Goal: Transaction & Acquisition: Book appointment/travel/reservation

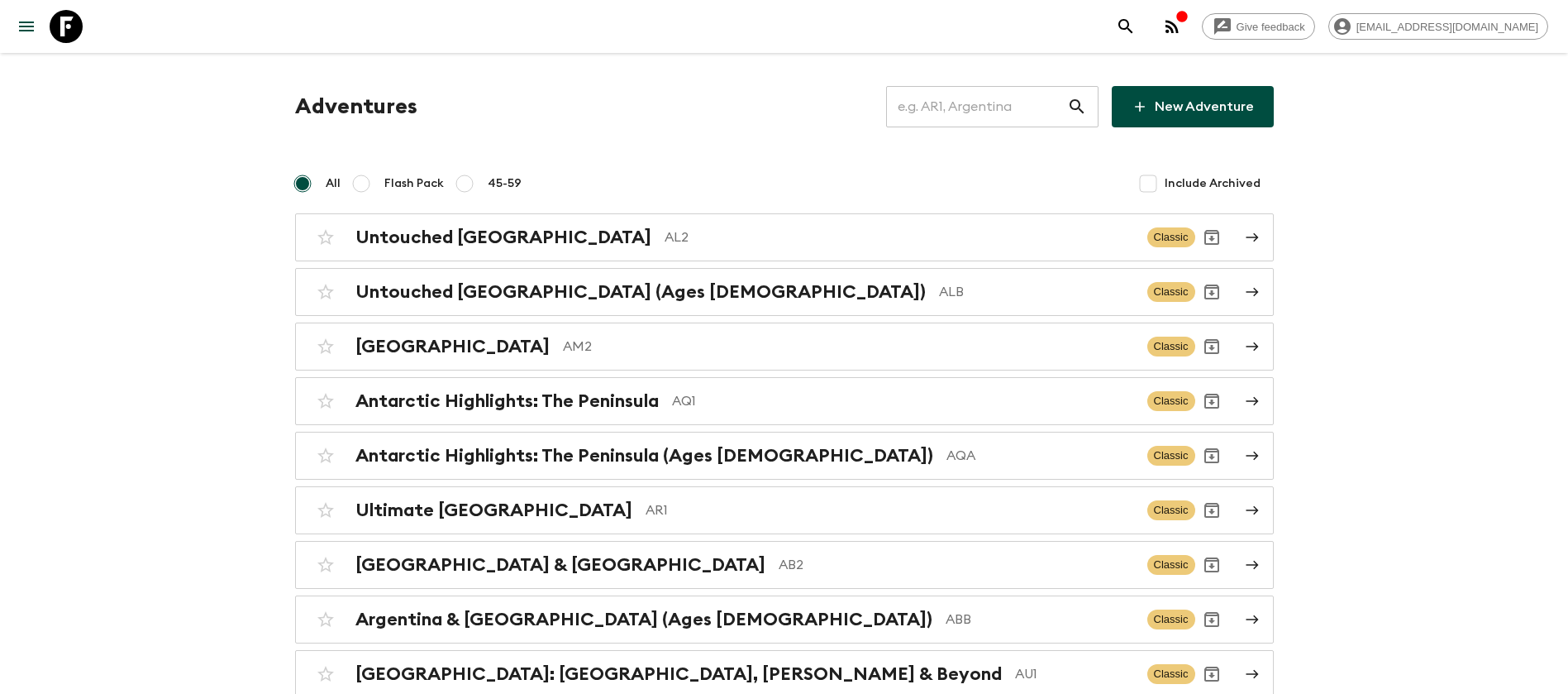
click at [974, 102] on input "text" at bounding box center [977, 107] width 181 height 46
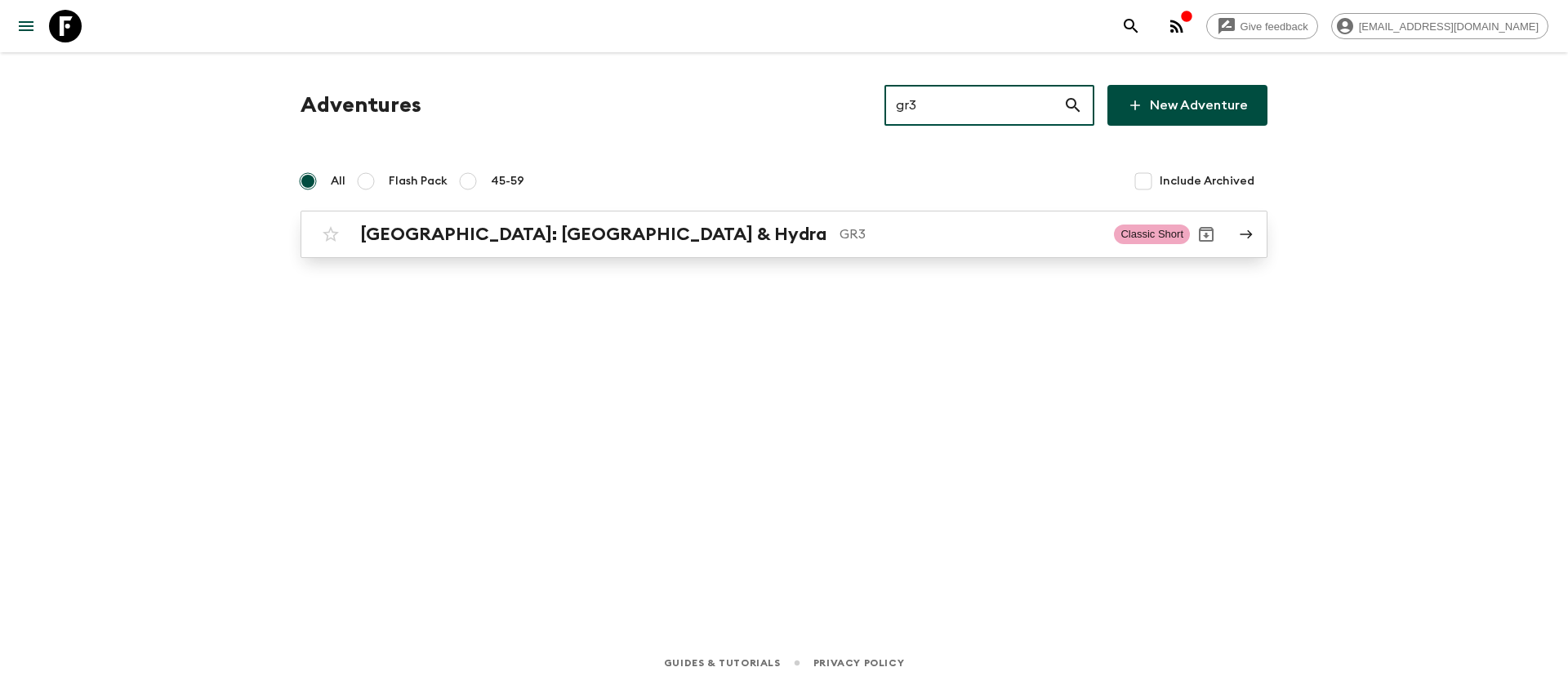
type input "gr3"
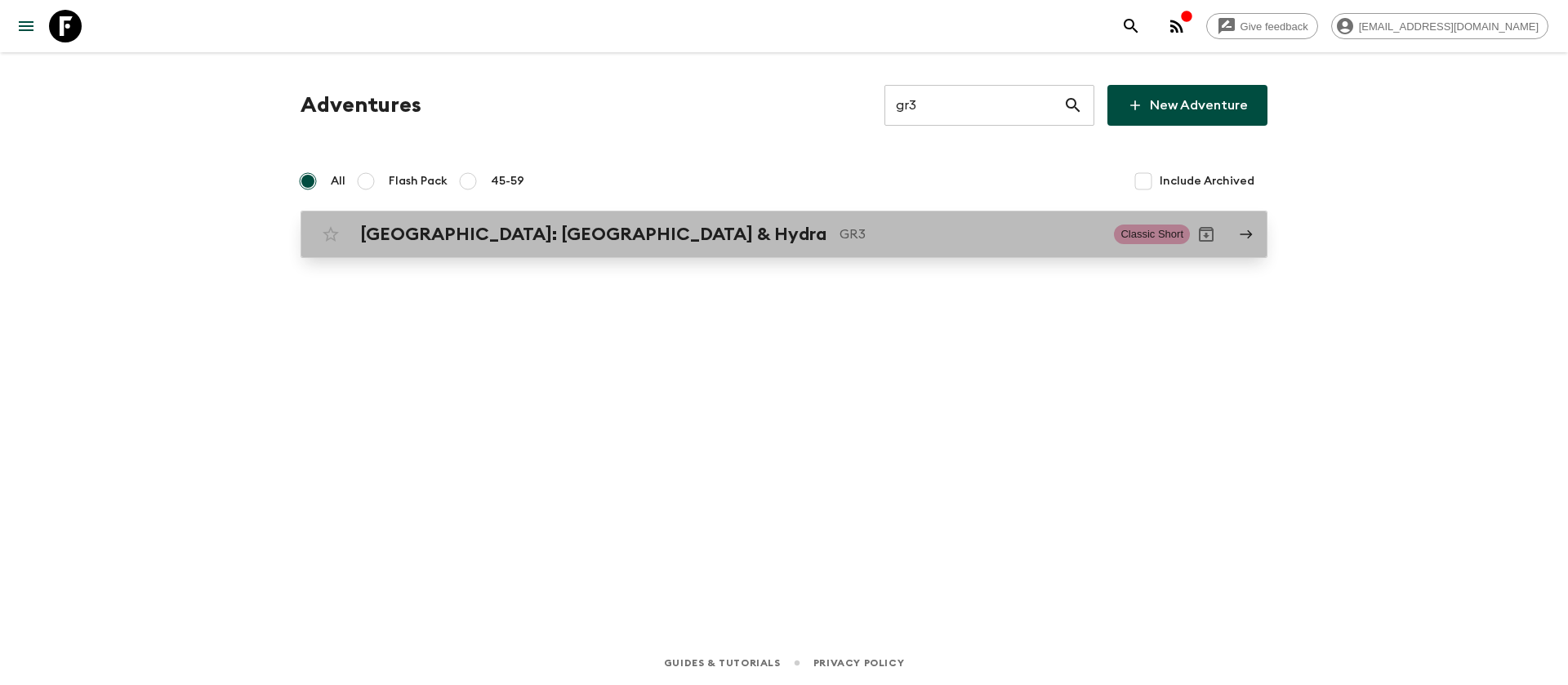
click at [534, 230] on h2 "[GEOGRAPHIC_DATA]: [GEOGRAPHIC_DATA] & Hydra" at bounding box center [593, 234] width 466 height 21
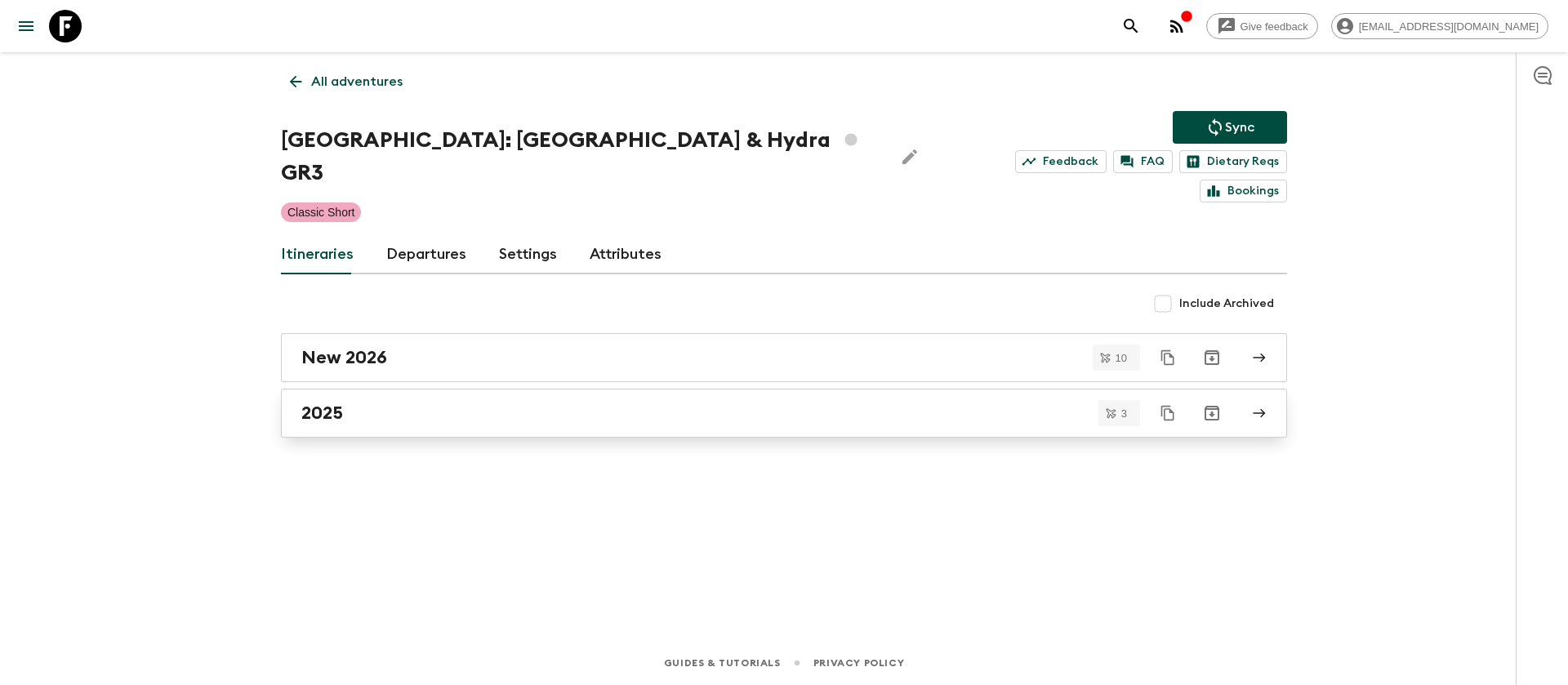
click at [352, 402] on div "2025" at bounding box center [768, 413] width 934 height 21
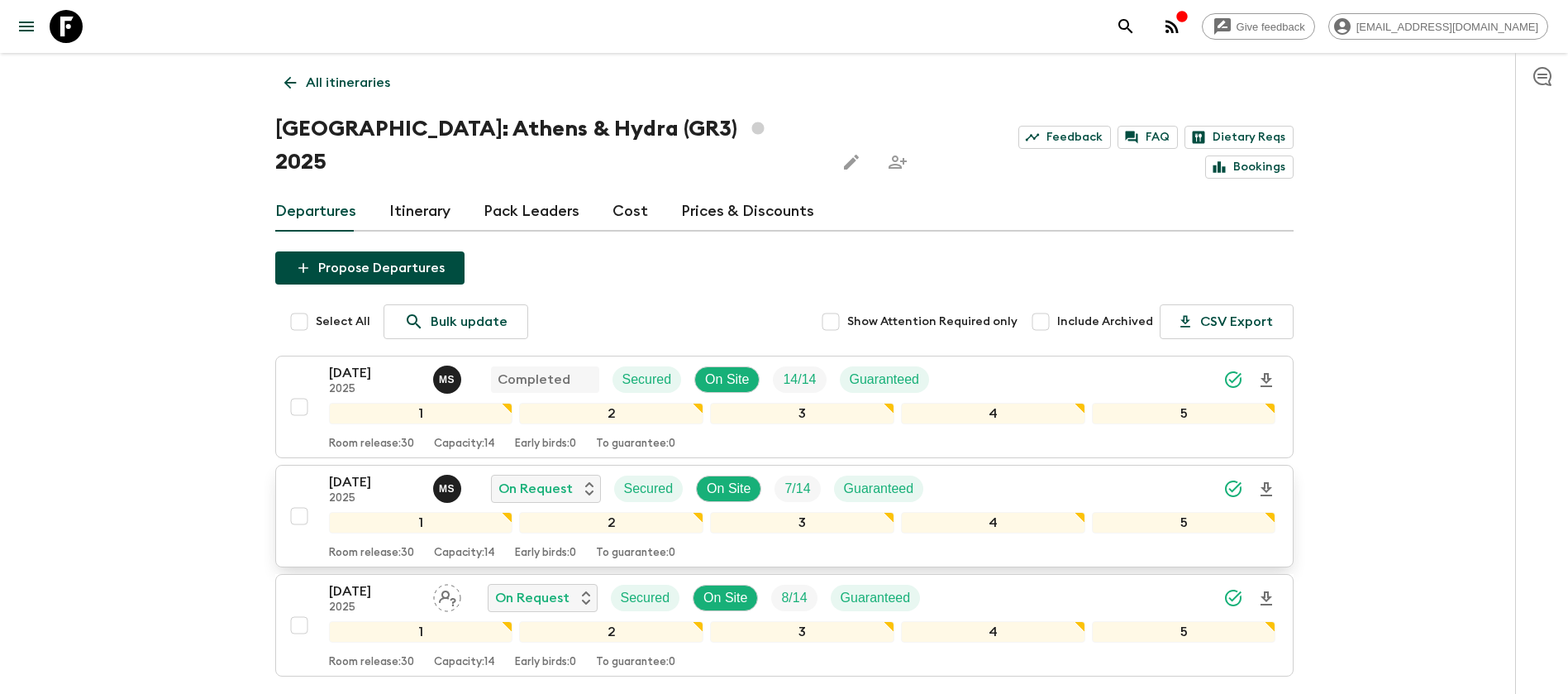
click at [402, 472] on p "[DATE]" at bounding box center [374, 482] width 91 height 20
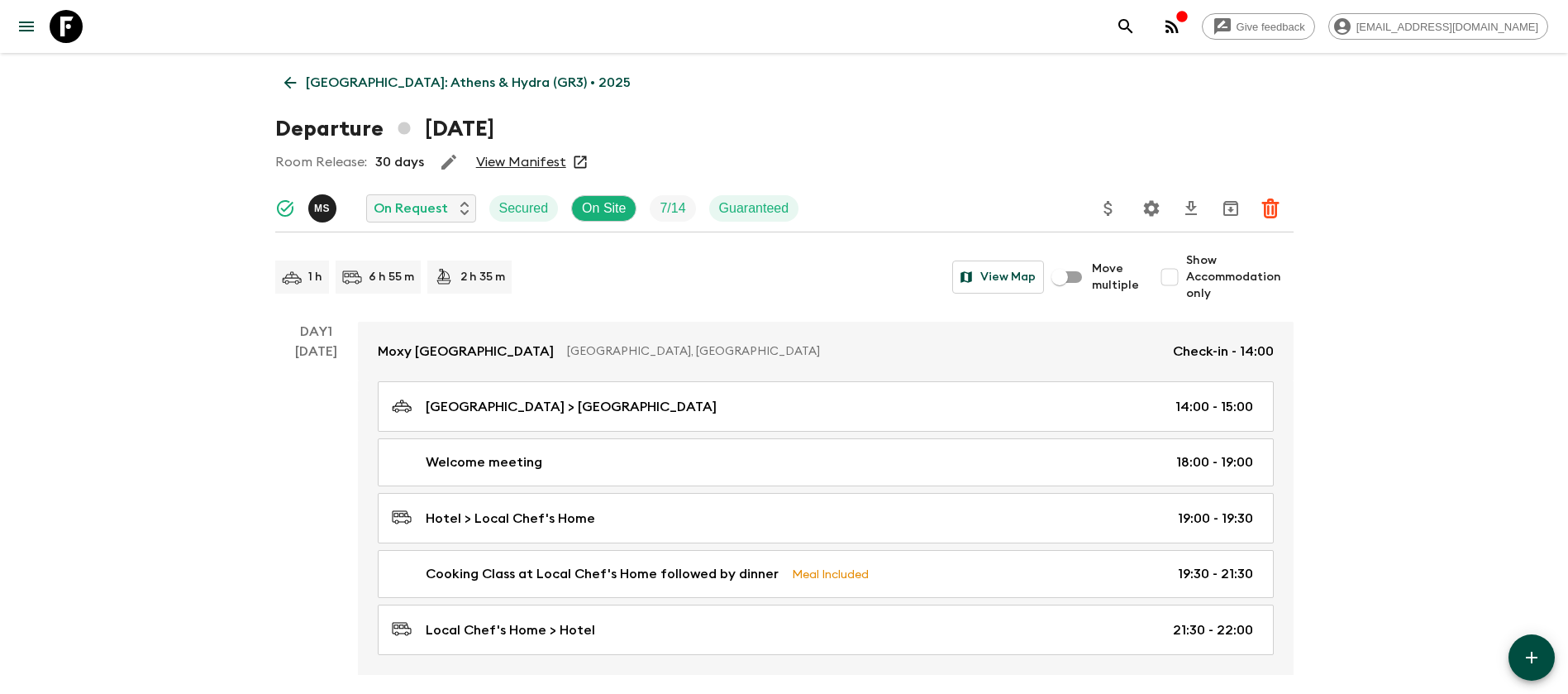
click at [527, 165] on link "View Manifest" at bounding box center [520, 162] width 90 height 17
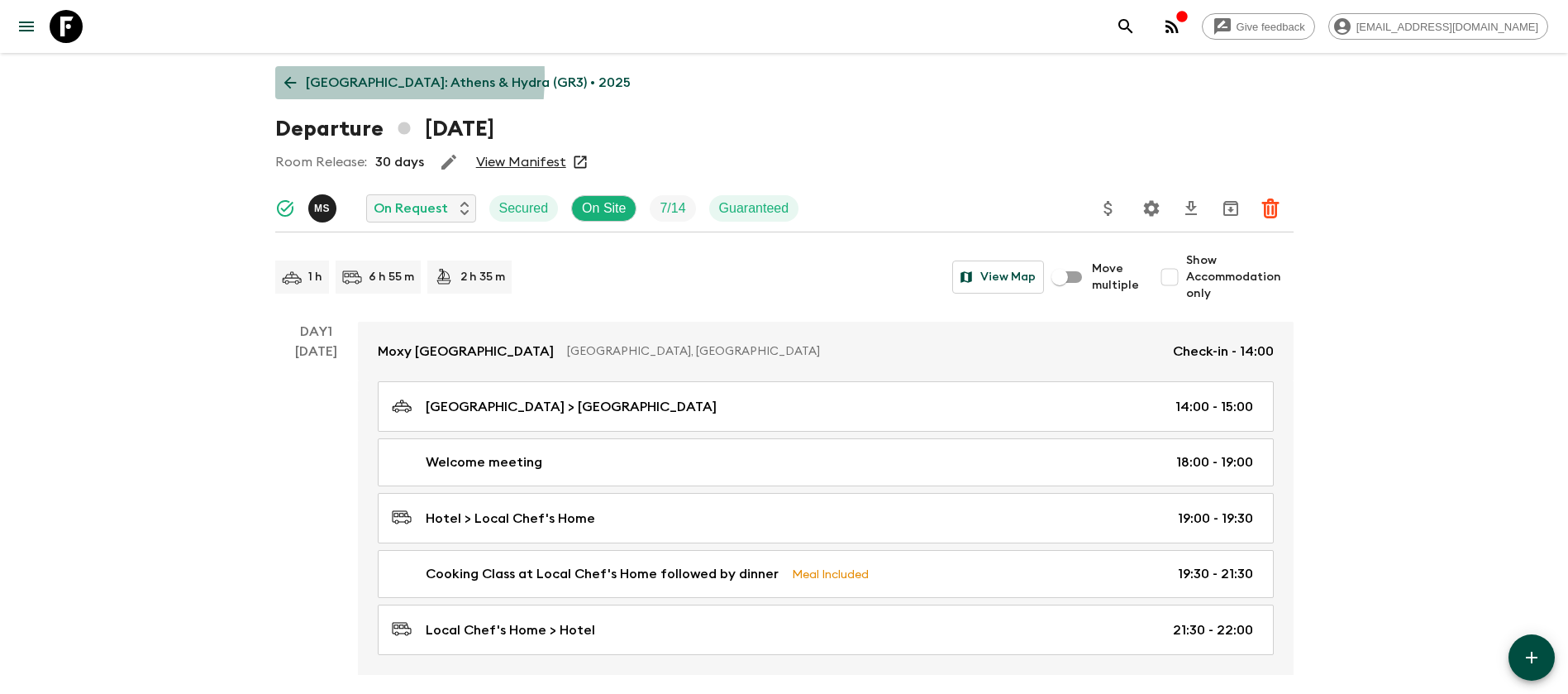
click at [291, 77] on icon at bounding box center [290, 83] width 18 height 18
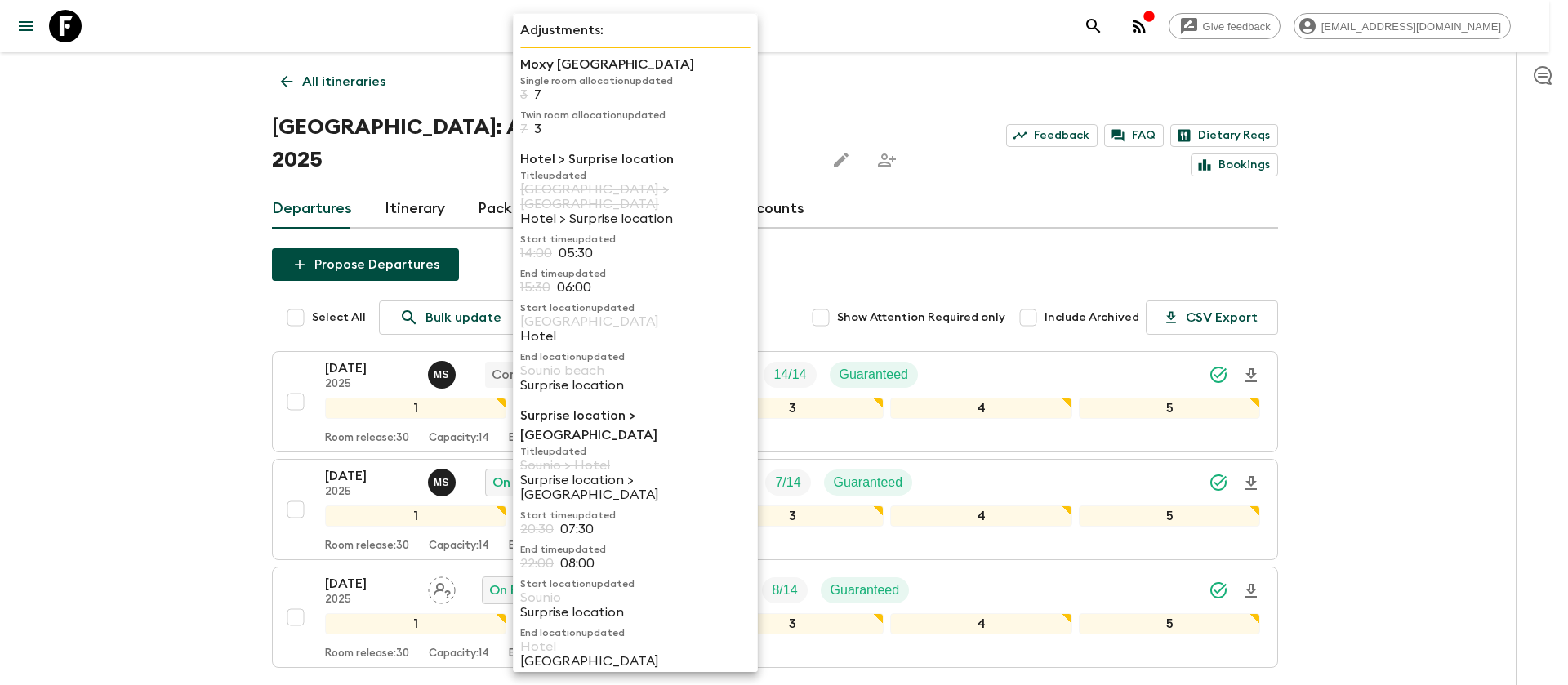
click at [614, 186] on p "[GEOGRAPHIC_DATA] > [GEOGRAPHIC_DATA]" at bounding box center [635, 196] width 230 height 29
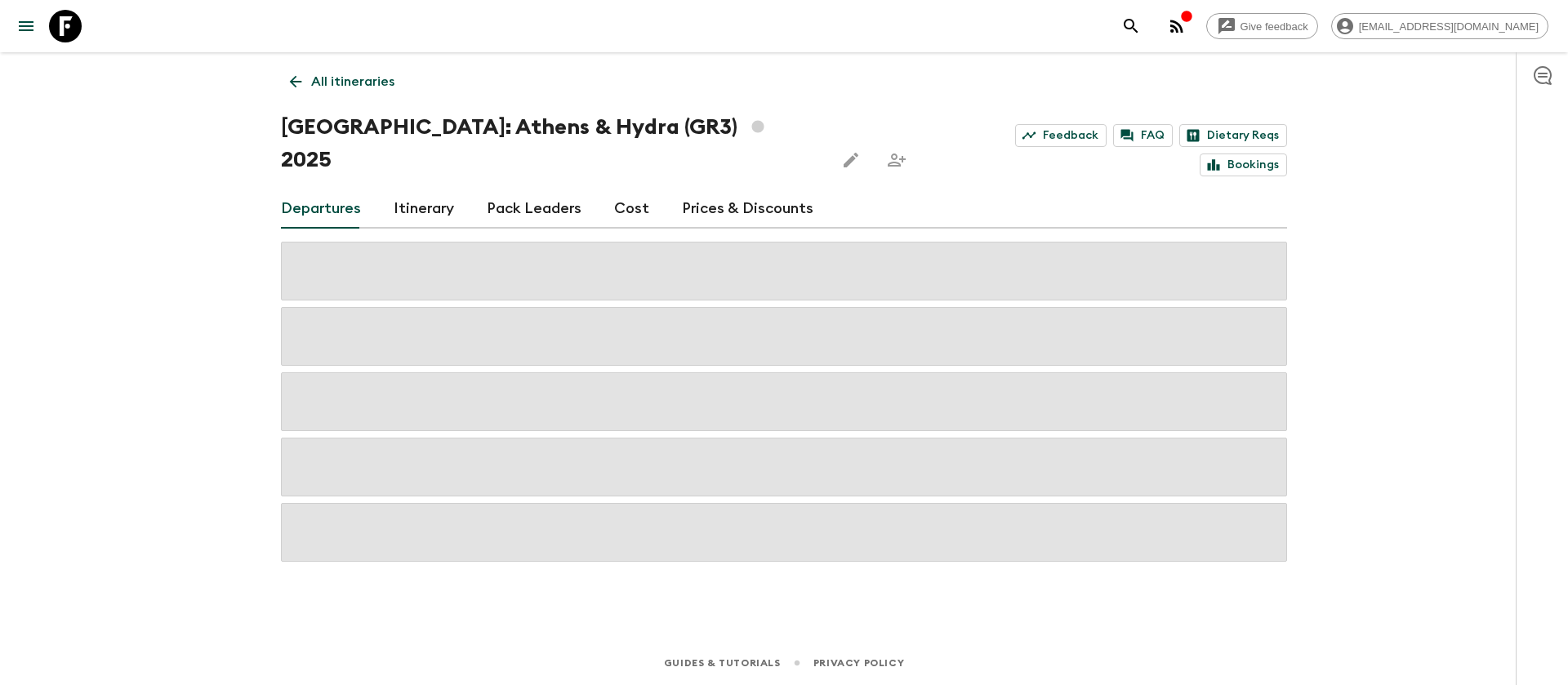
click at [624, 190] on link "Cost" at bounding box center [632, 209] width 35 height 40
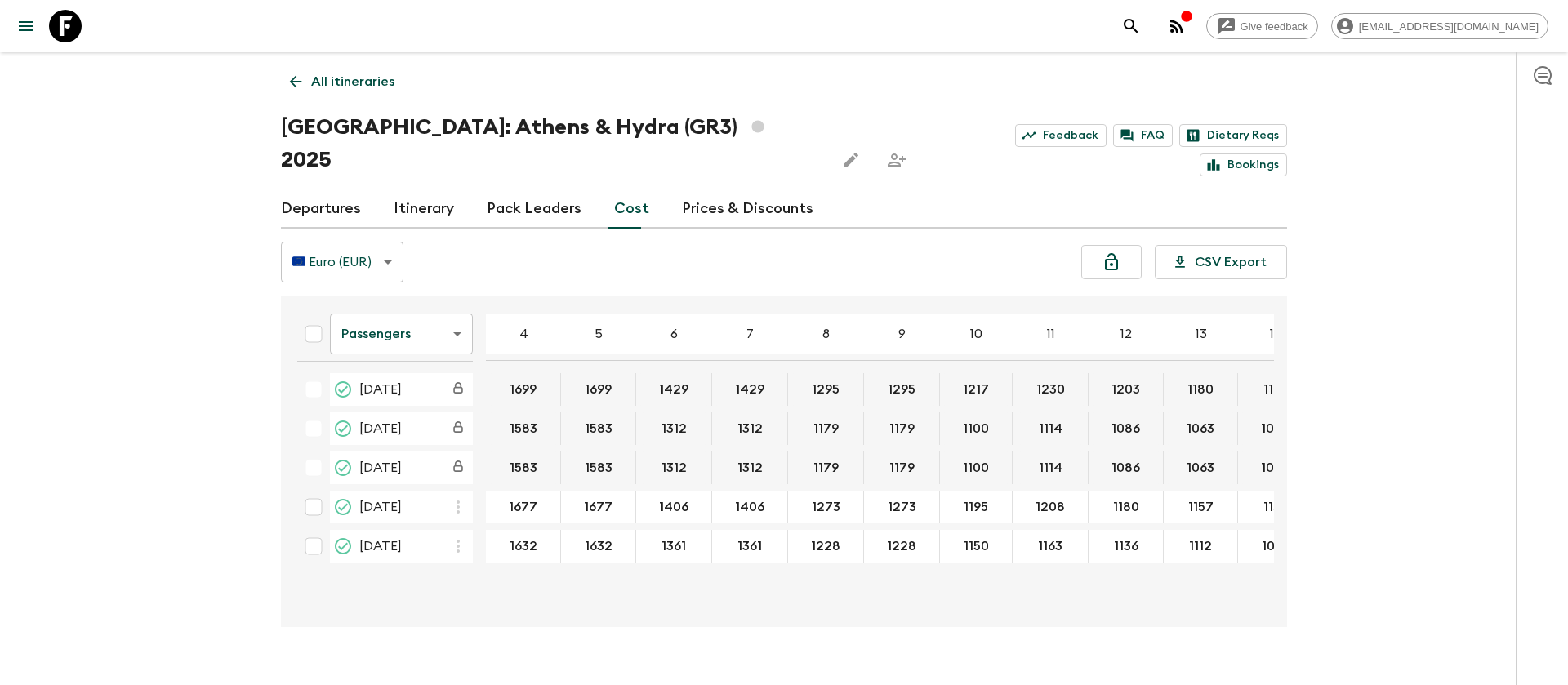
click at [409, 306] on body "Give feedback [EMAIL_ADDRESS][DOMAIN_NAME] All itineraries [GEOGRAPHIC_DATA]: […" at bounding box center [784, 358] width 1568 height 717
click at [418, 367] on li "Extras" at bounding box center [401, 367] width 143 height 26
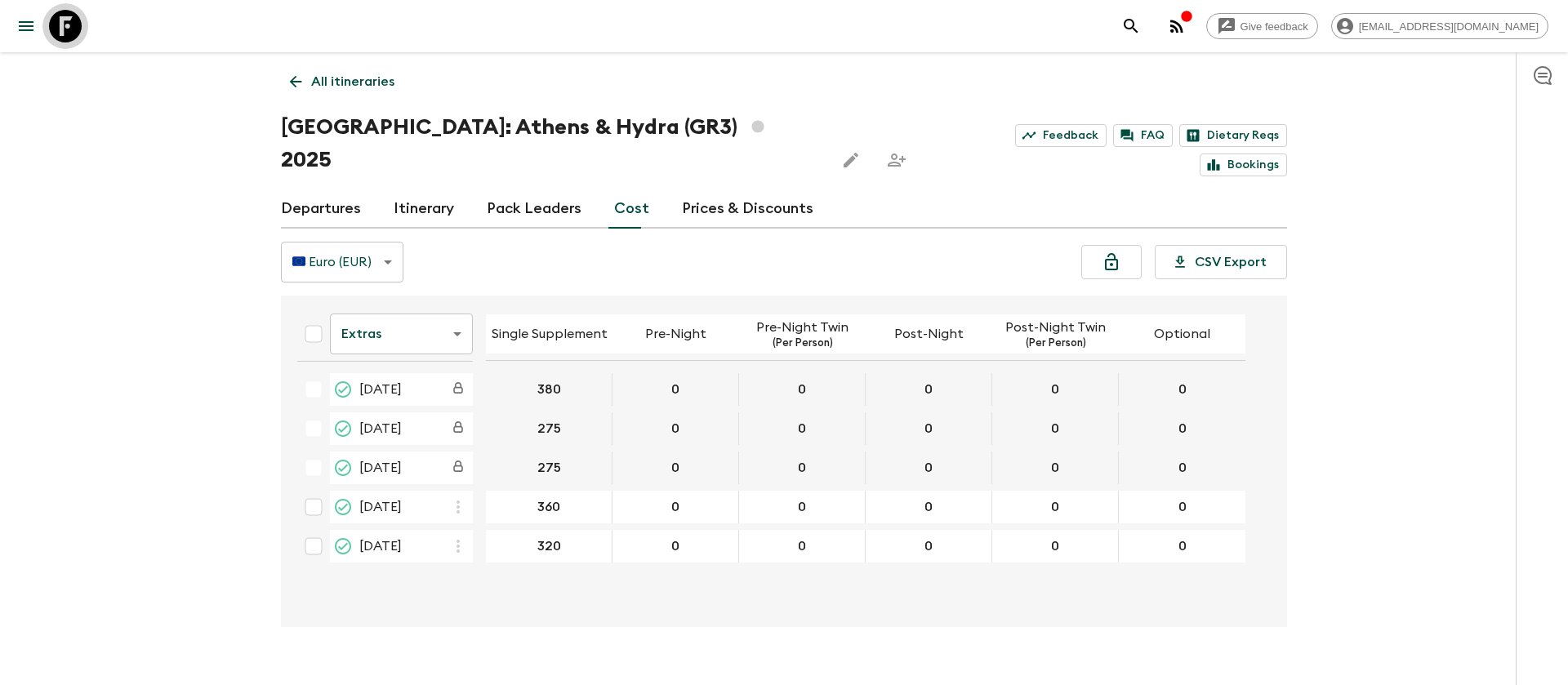
click at [64, 34] on icon at bounding box center [65, 25] width 33 height 32
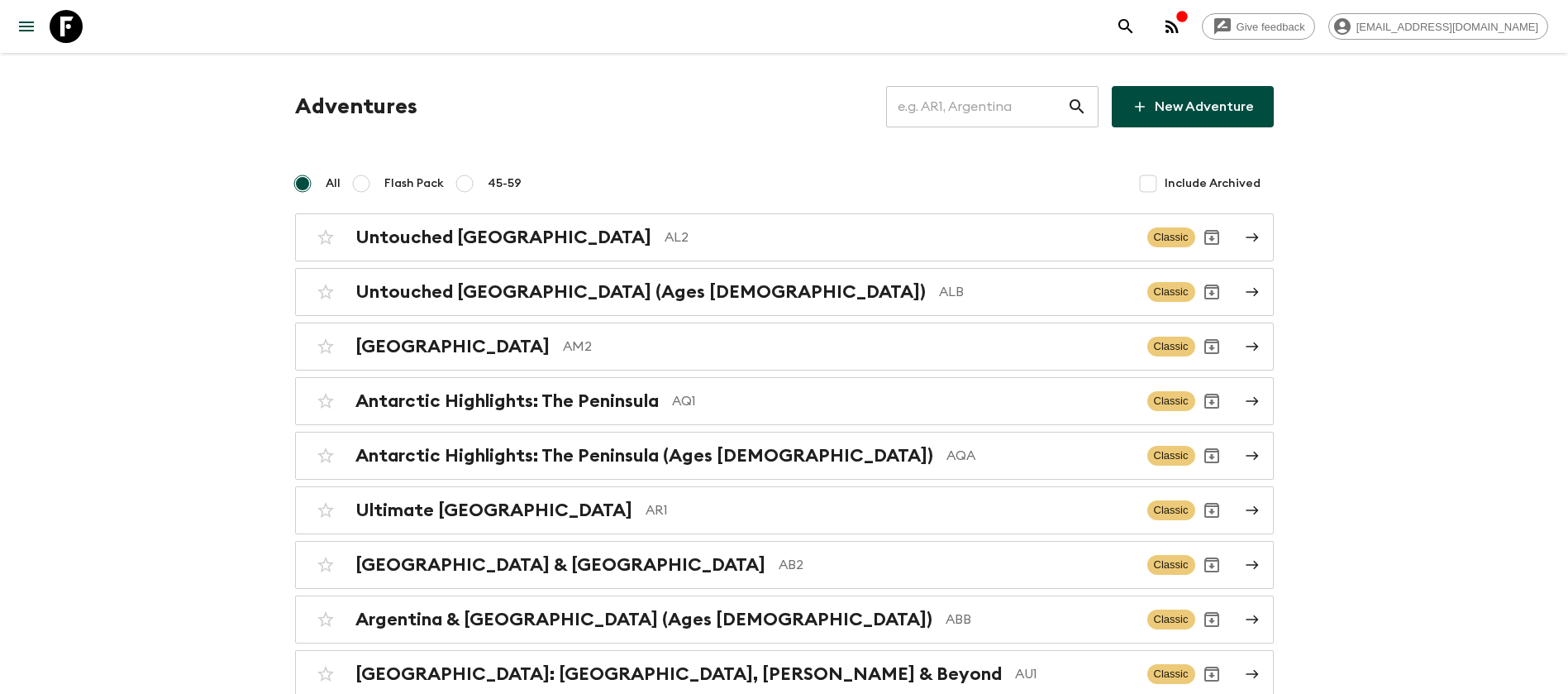
click at [1014, 109] on input "text" at bounding box center [977, 107] width 181 height 46
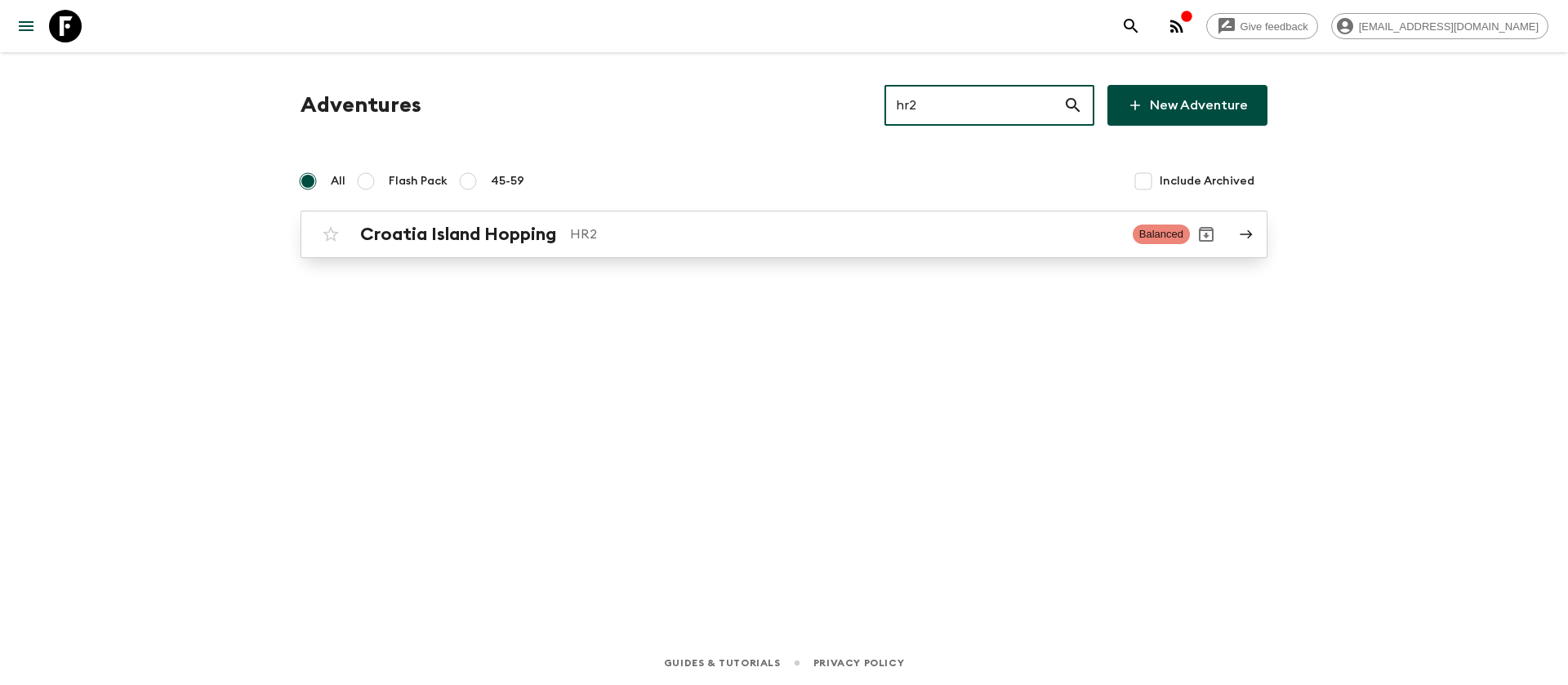
type input "hr2"
click at [582, 245] on div "Croatia Island Hopping HR2 Balanced" at bounding box center [752, 234] width 875 height 32
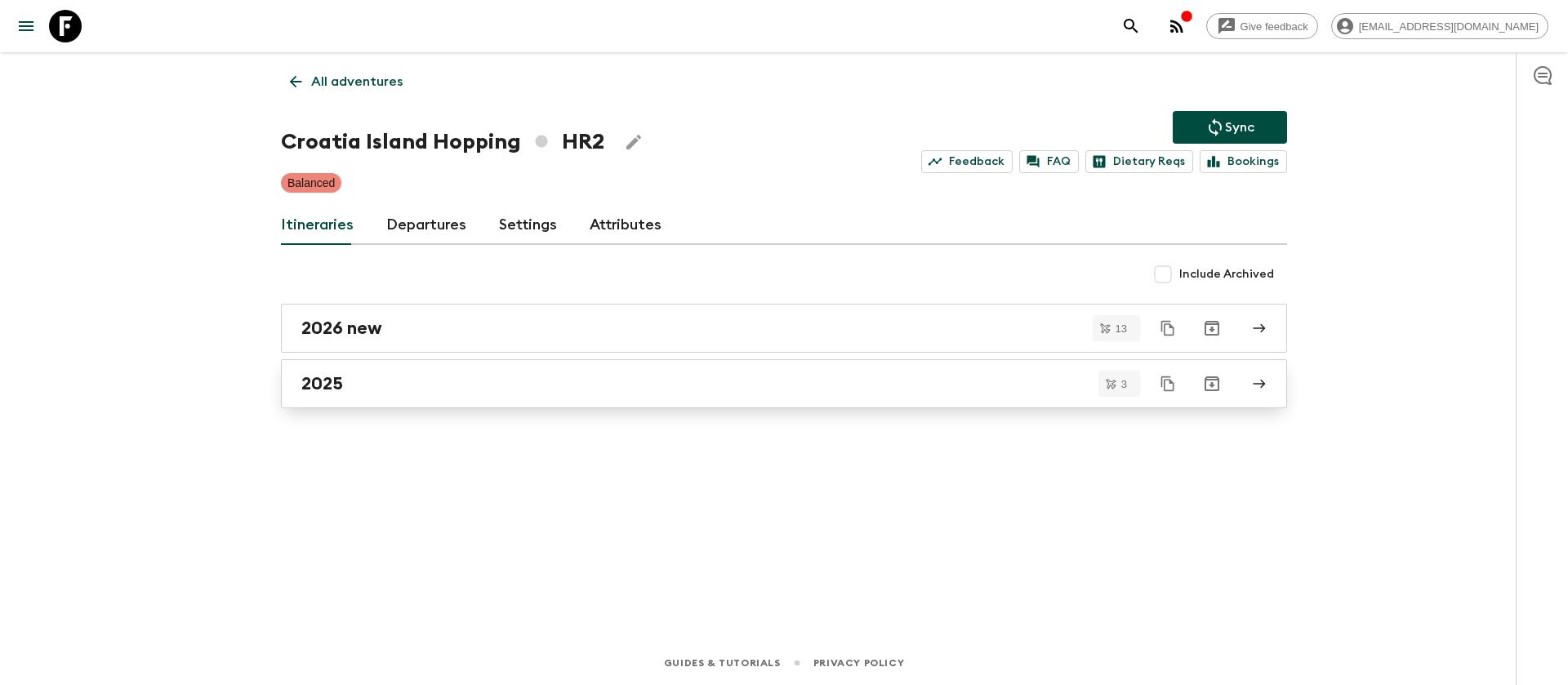
click at [343, 387] on div "2025" at bounding box center [768, 384] width 934 height 21
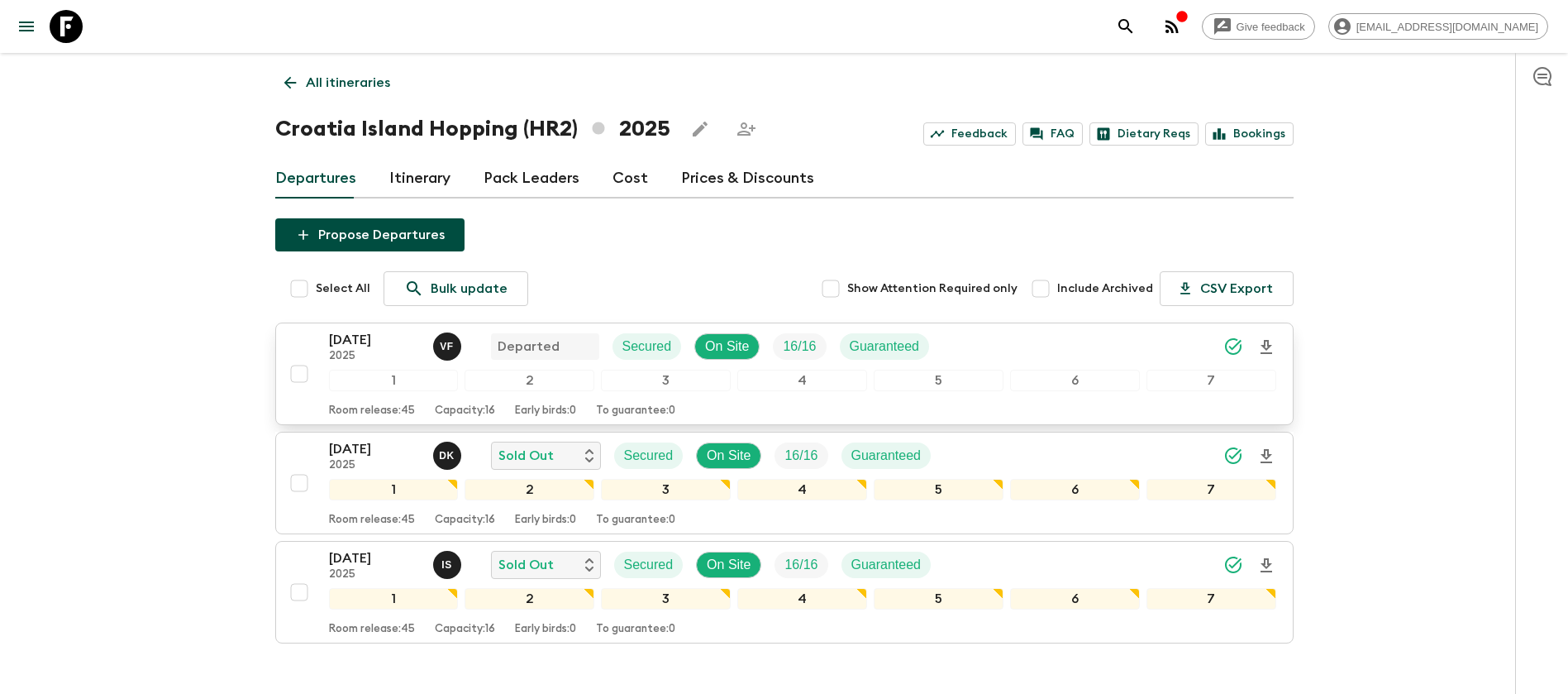
click at [347, 346] on p "[DATE]" at bounding box center [374, 340] width 91 height 20
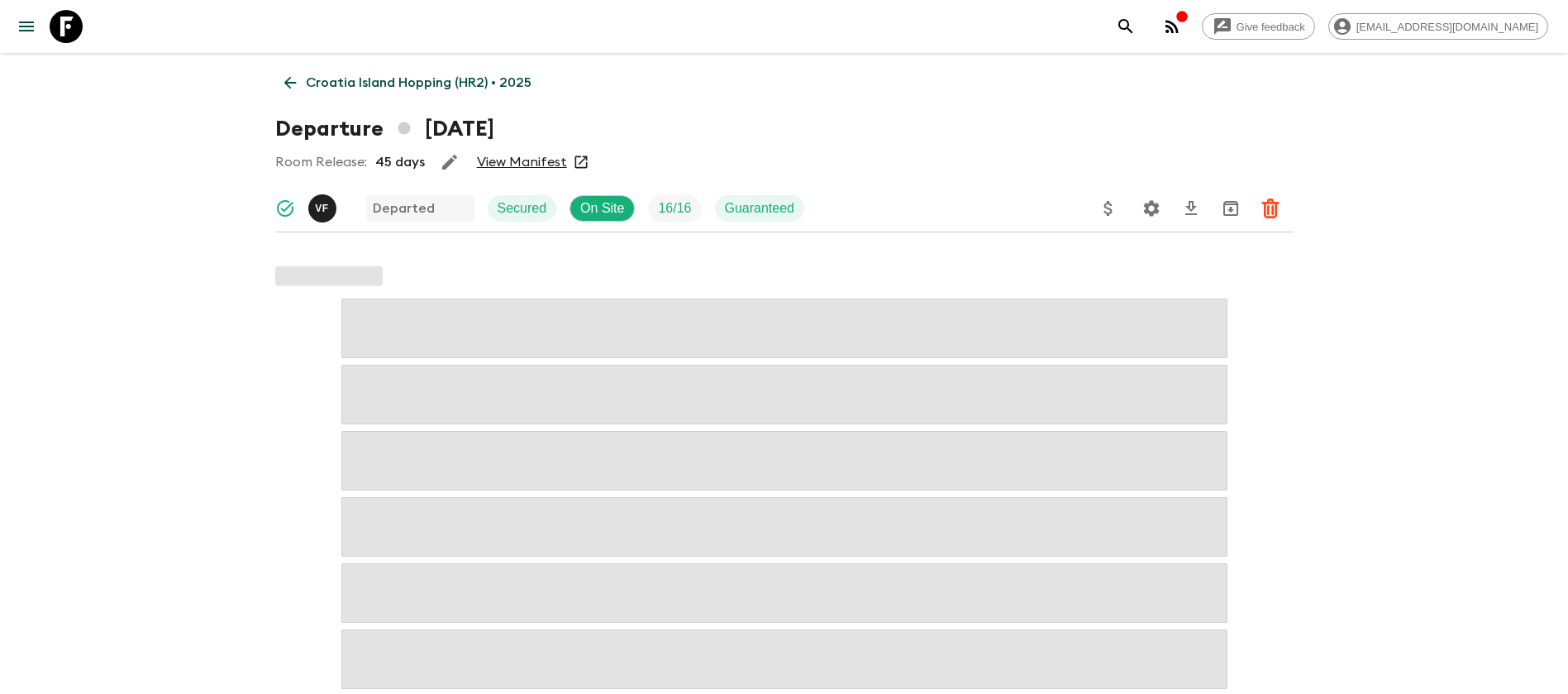
click at [555, 157] on link "View Manifest" at bounding box center [521, 162] width 90 height 17
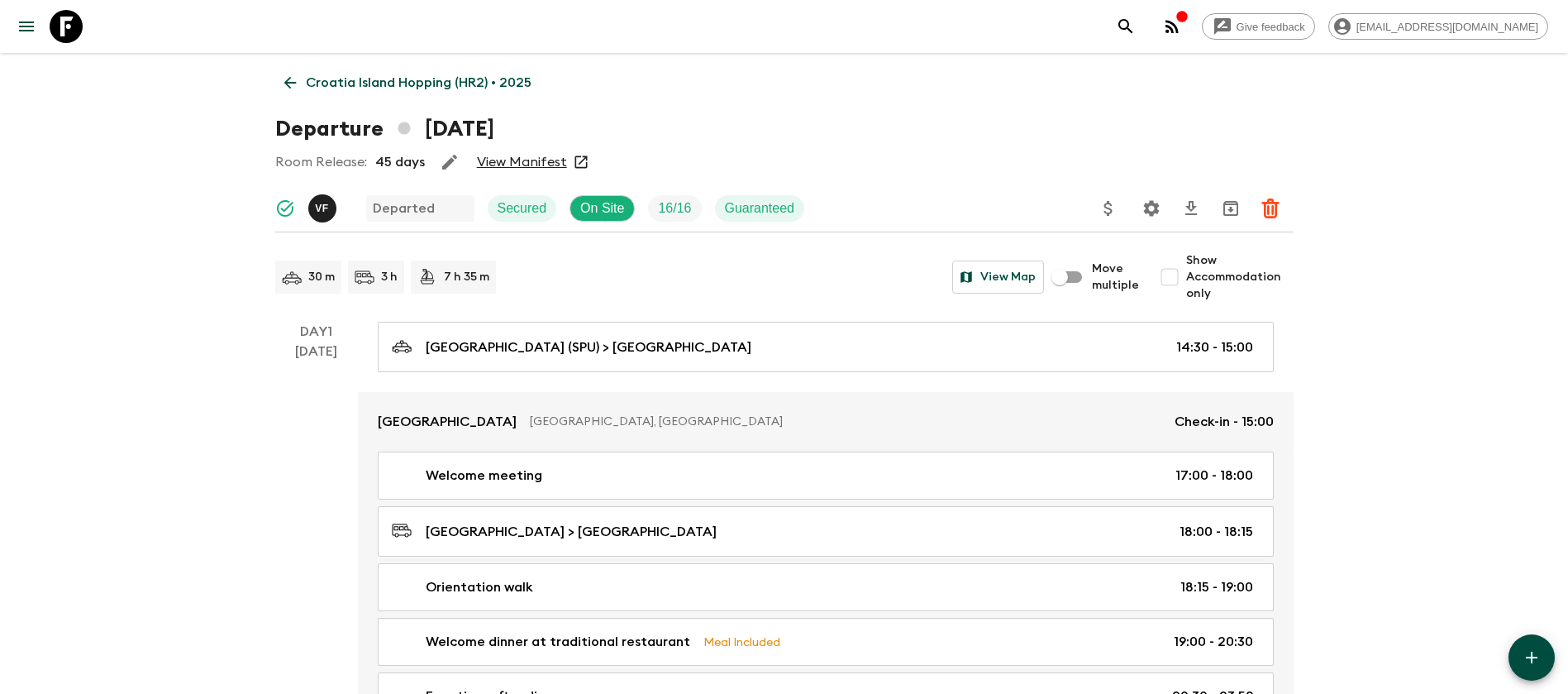
click at [289, 87] on icon at bounding box center [290, 83] width 12 height 12
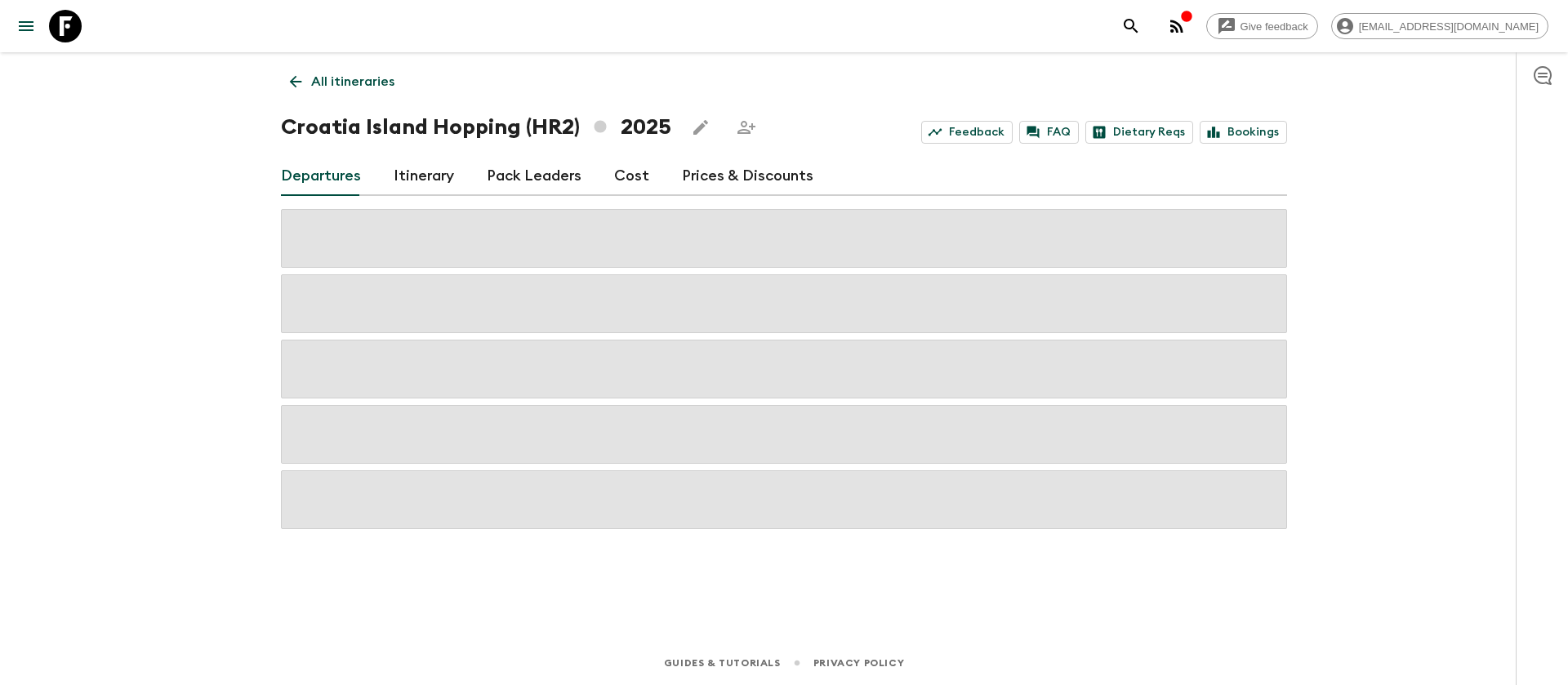
click at [620, 174] on link "Cost" at bounding box center [632, 176] width 35 height 40
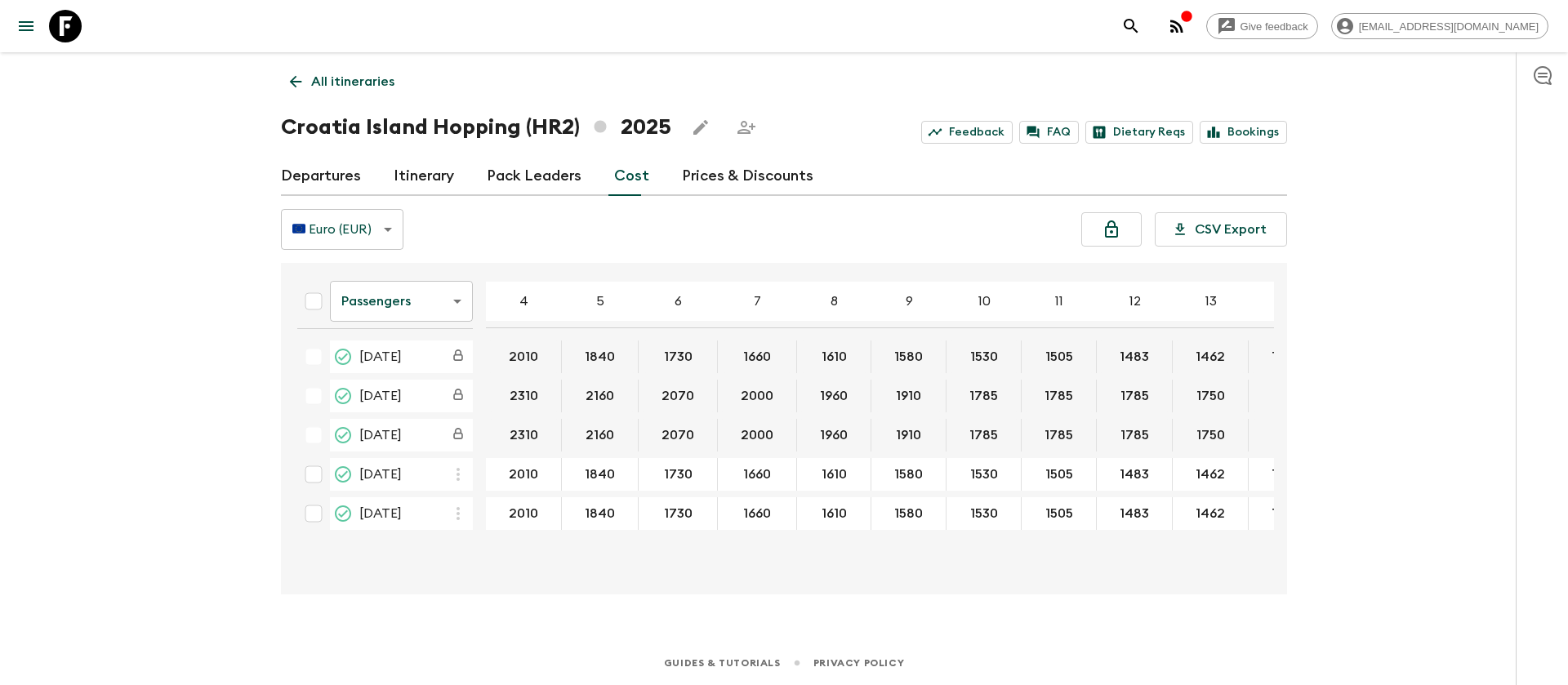
click at [161, 242] on div "Give feedback [EMAIL_ADDRESS][DOMAIN_NAME] All itineraries [GEOGRAPHIC_DATA] Is…" at bounding box center [784, 342] width 1568 height 685
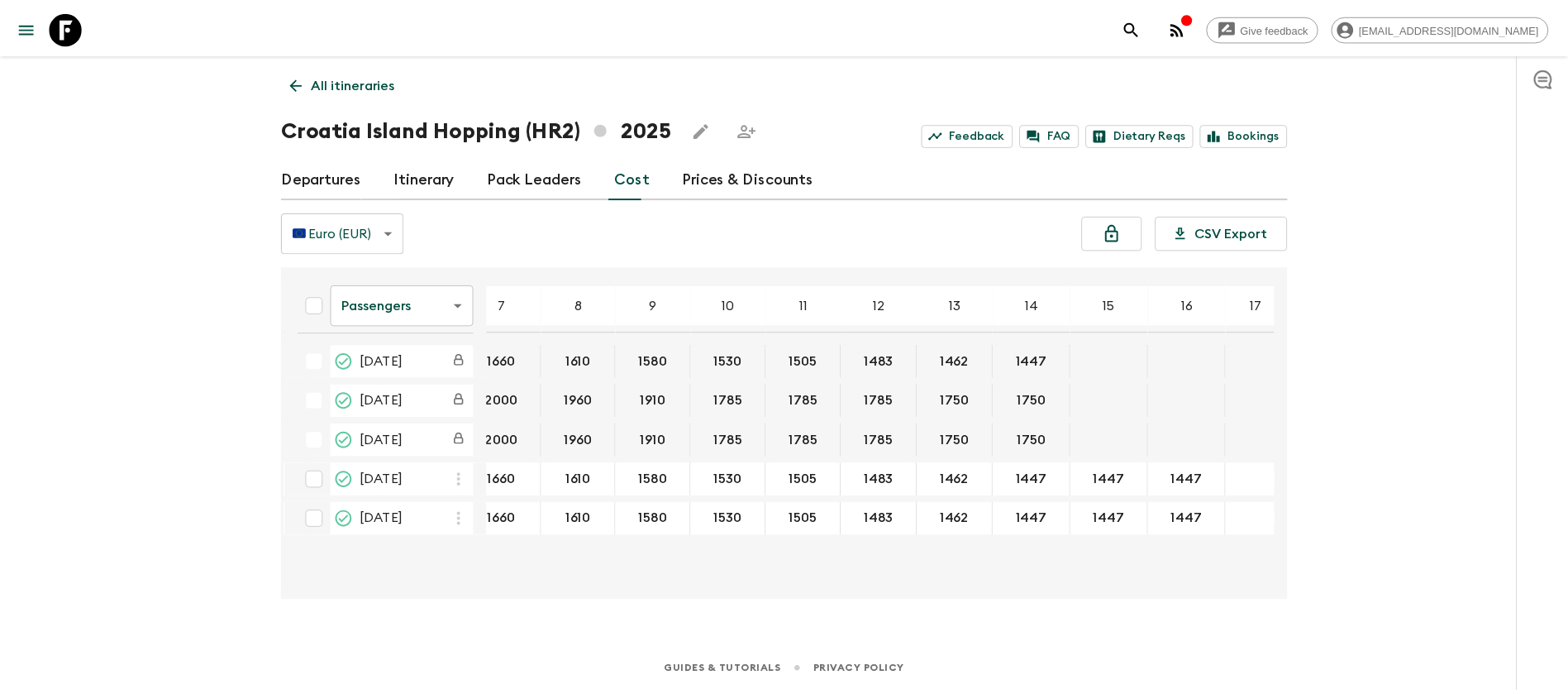
scroll to position [0, 311]
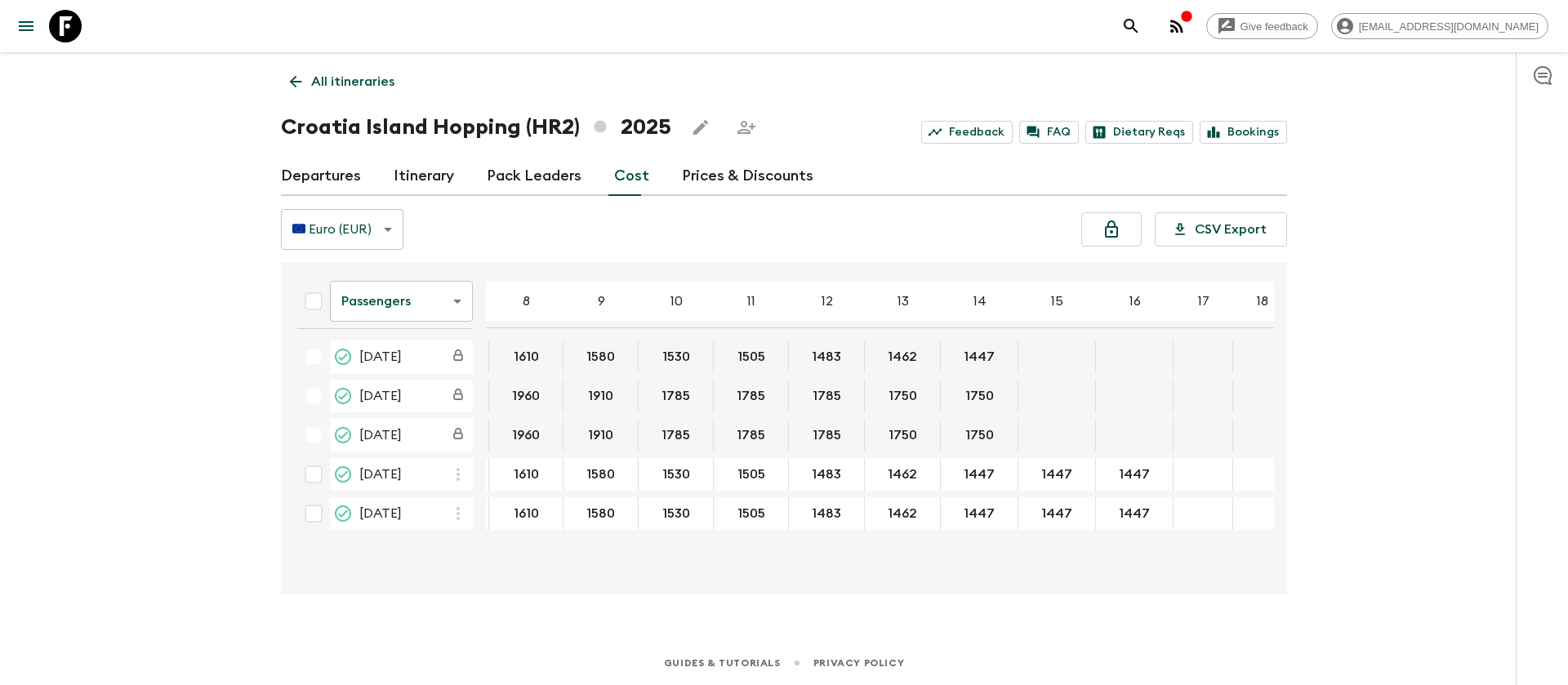
click at [434, 296] on body "Give feedback [EMAIL_ADDRESS][DOMAIN_NAME] All itineraries [GEOGRAPHIC_DATA] Is…" at bounding box center [784, 342] width 1568 height 685
click at [422, 365] on li "Extras" at bounding box center [401, 367] width 143 height 26
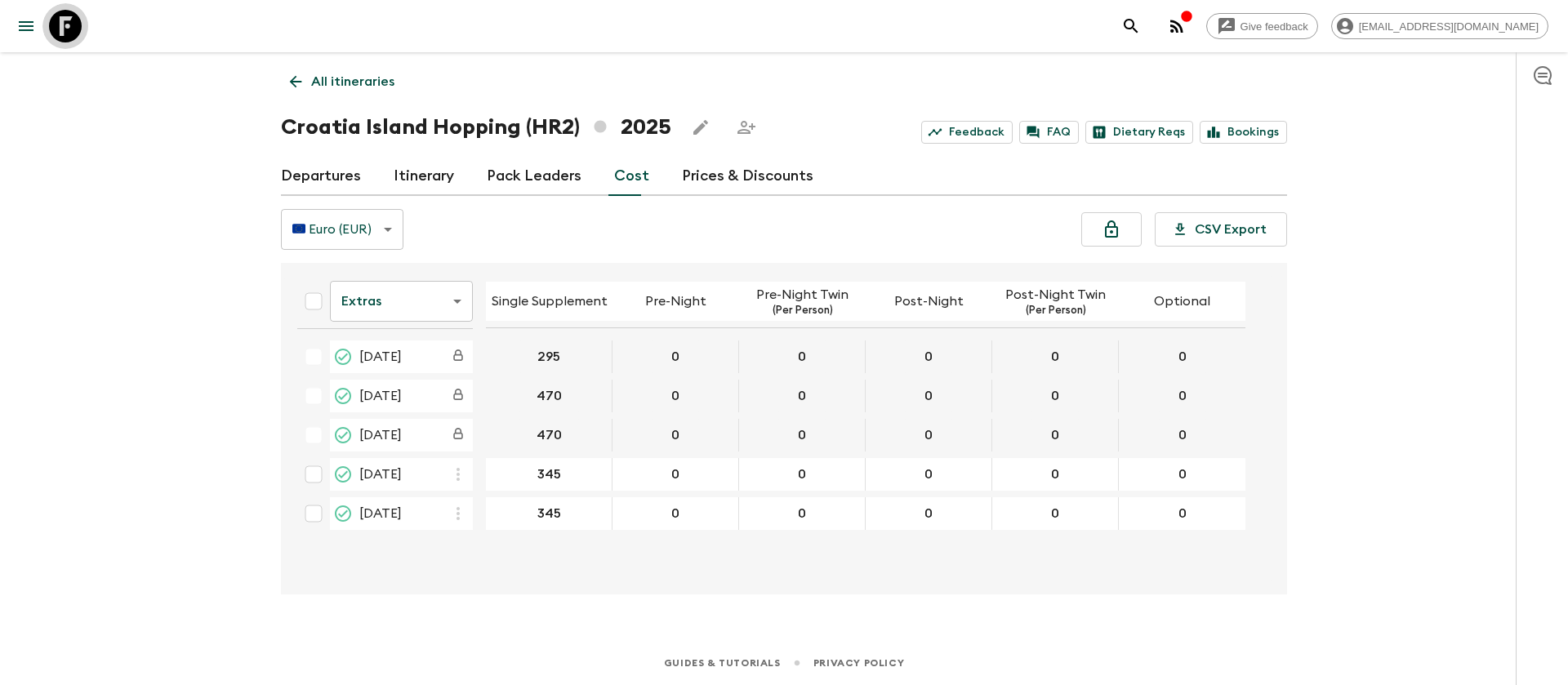
click at [68, 29] on icon at bounding box center [65, 25] width 33 height 32
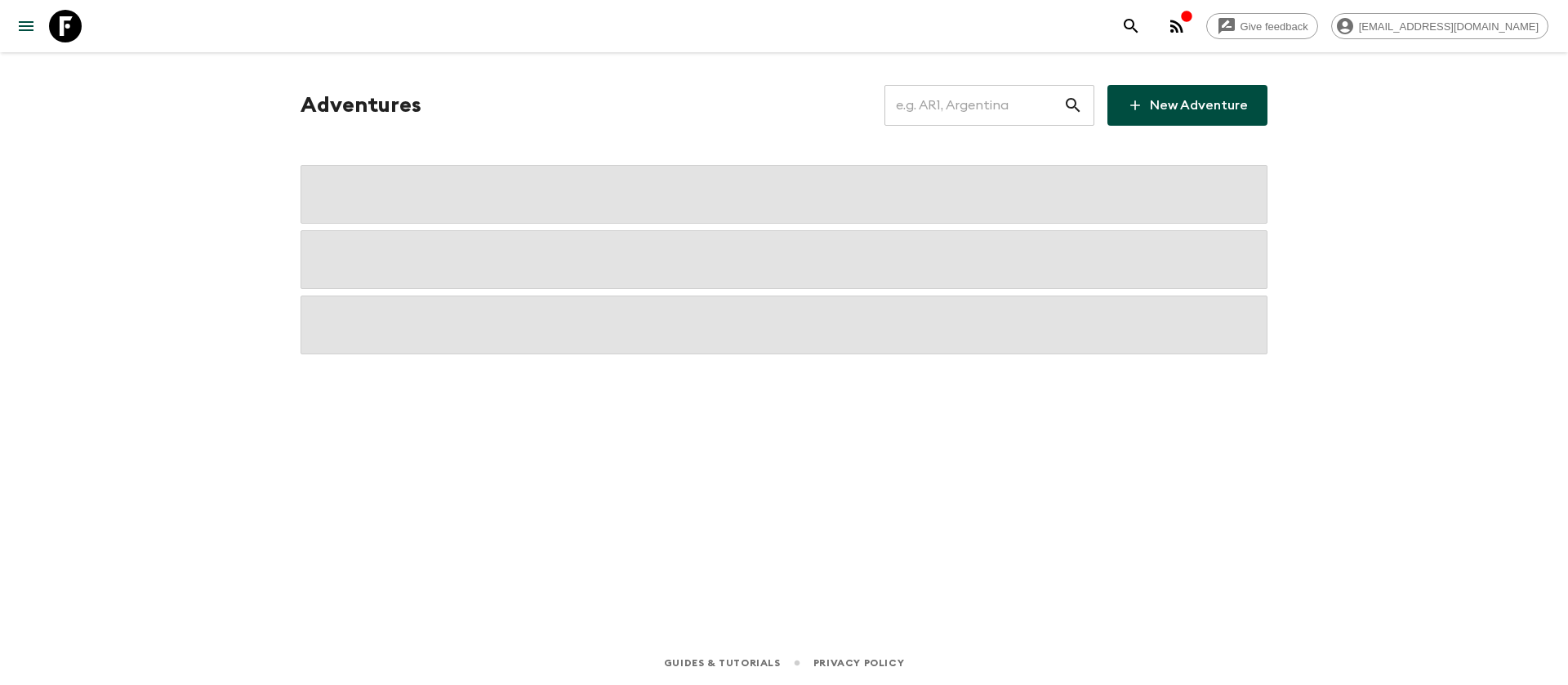
click at [946, 110] on input "text" at bounding box center [974, 105] width 179 height 46
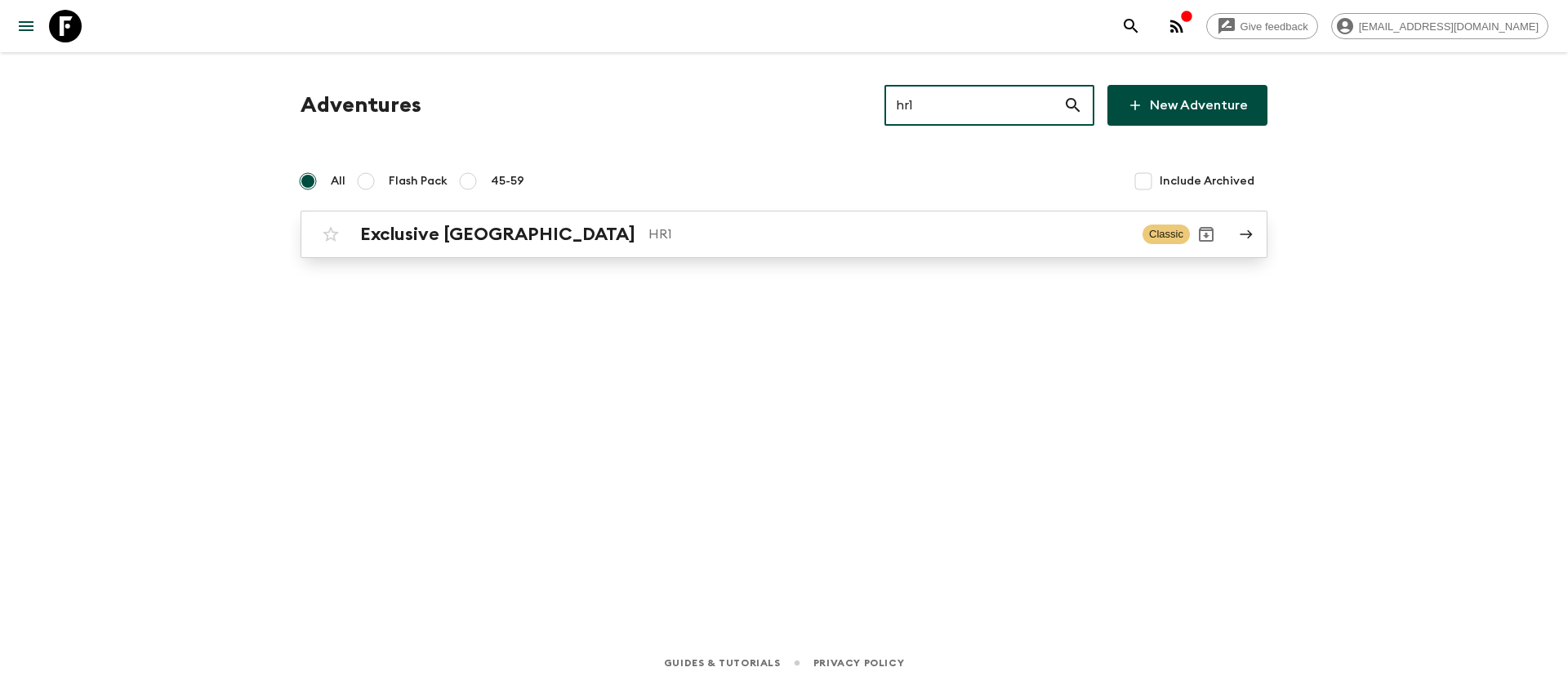
type input "hr1"
click at [429, 235] on h2 "Exclusive [GEOGRAPHIC_DATA]" at bounding box center [497, 234] width 275 height 21
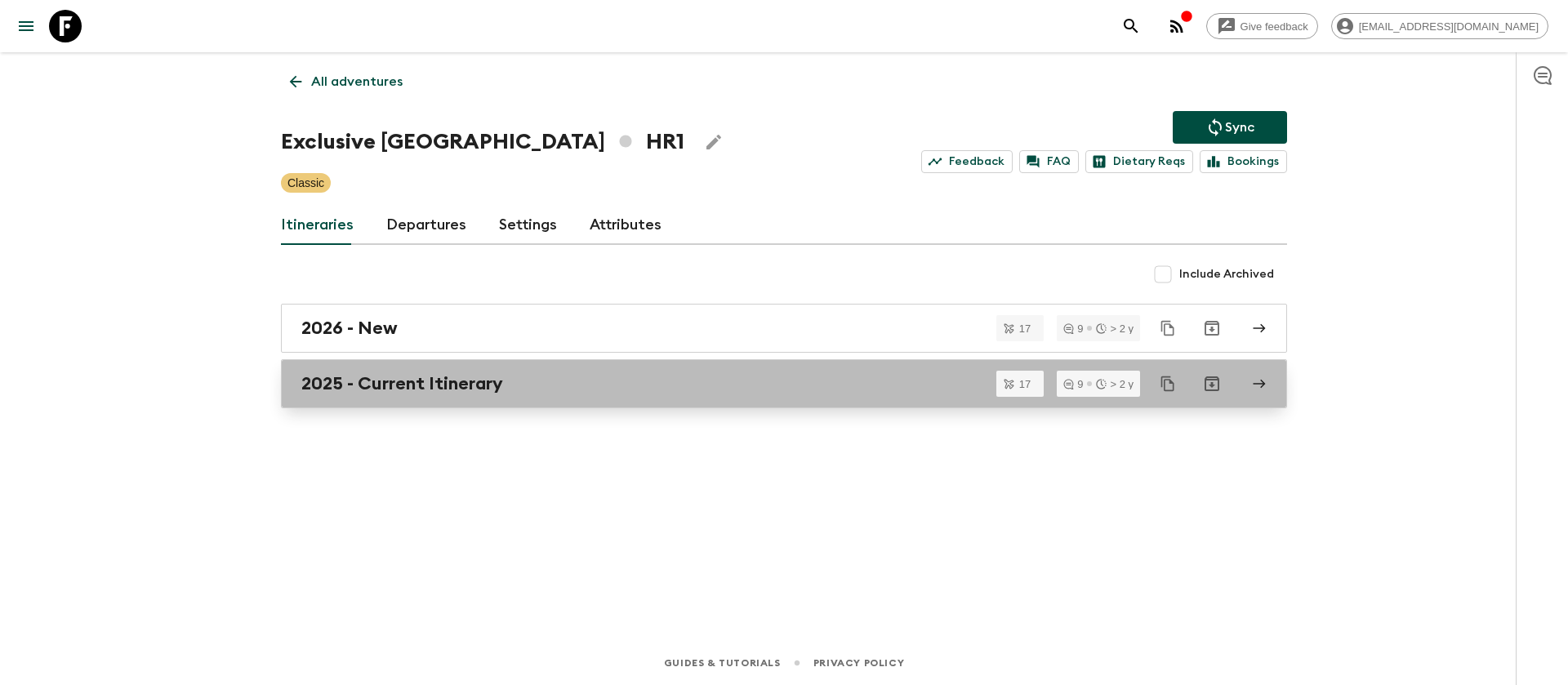
click at [411, 374] on h2 "2025 - Current Itinerary" at bounding box center [402, 384] width 202 height 21
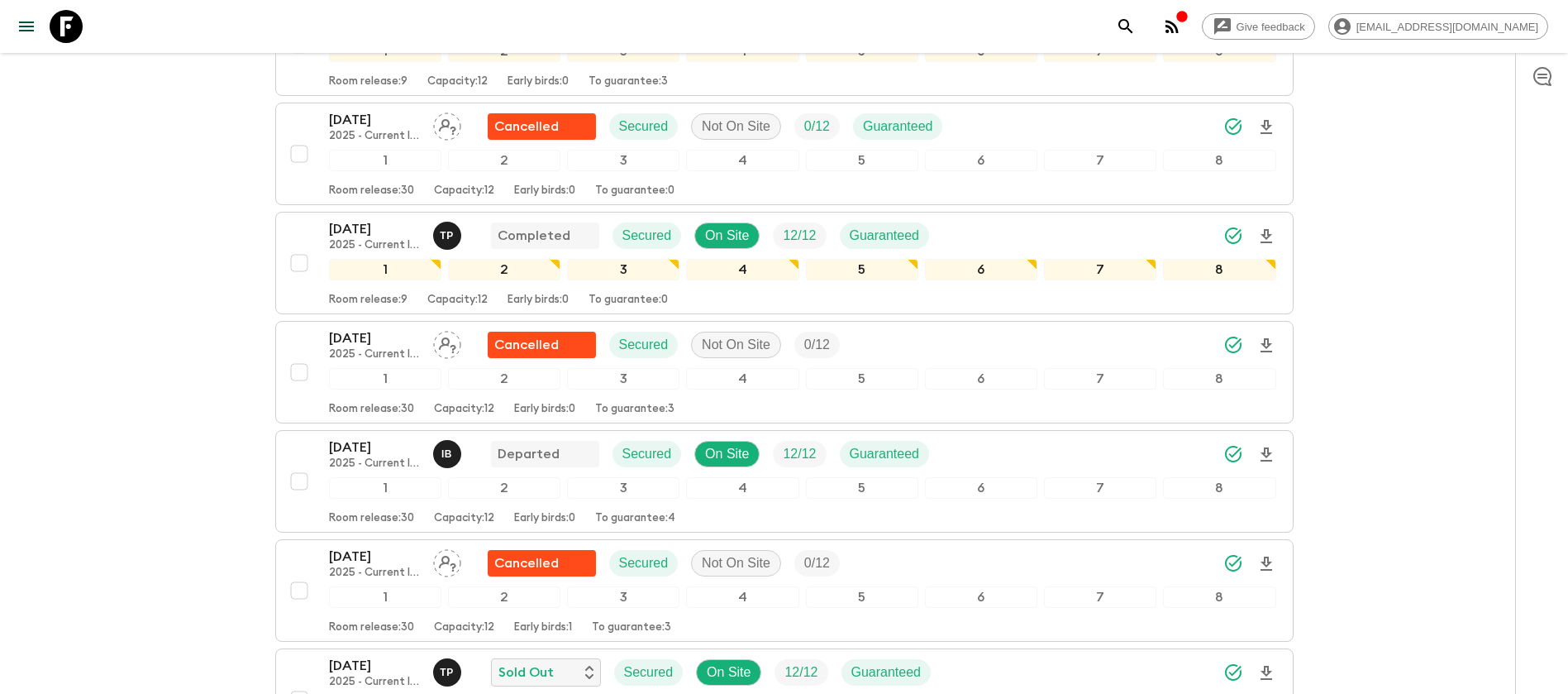
scroll to position [745, 0]
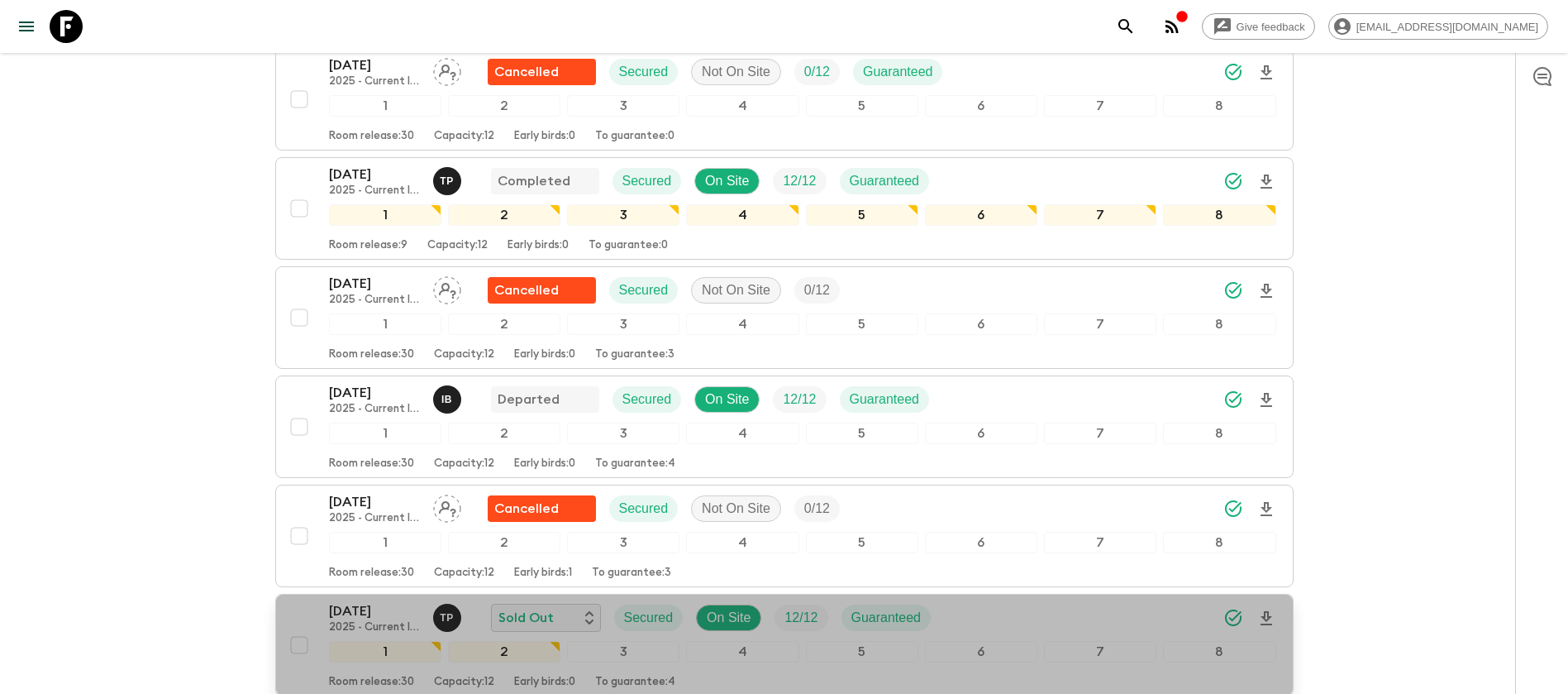
click at [366, 601] on p "[DATE]" at bounding box center [374, 611] width 91 height 20
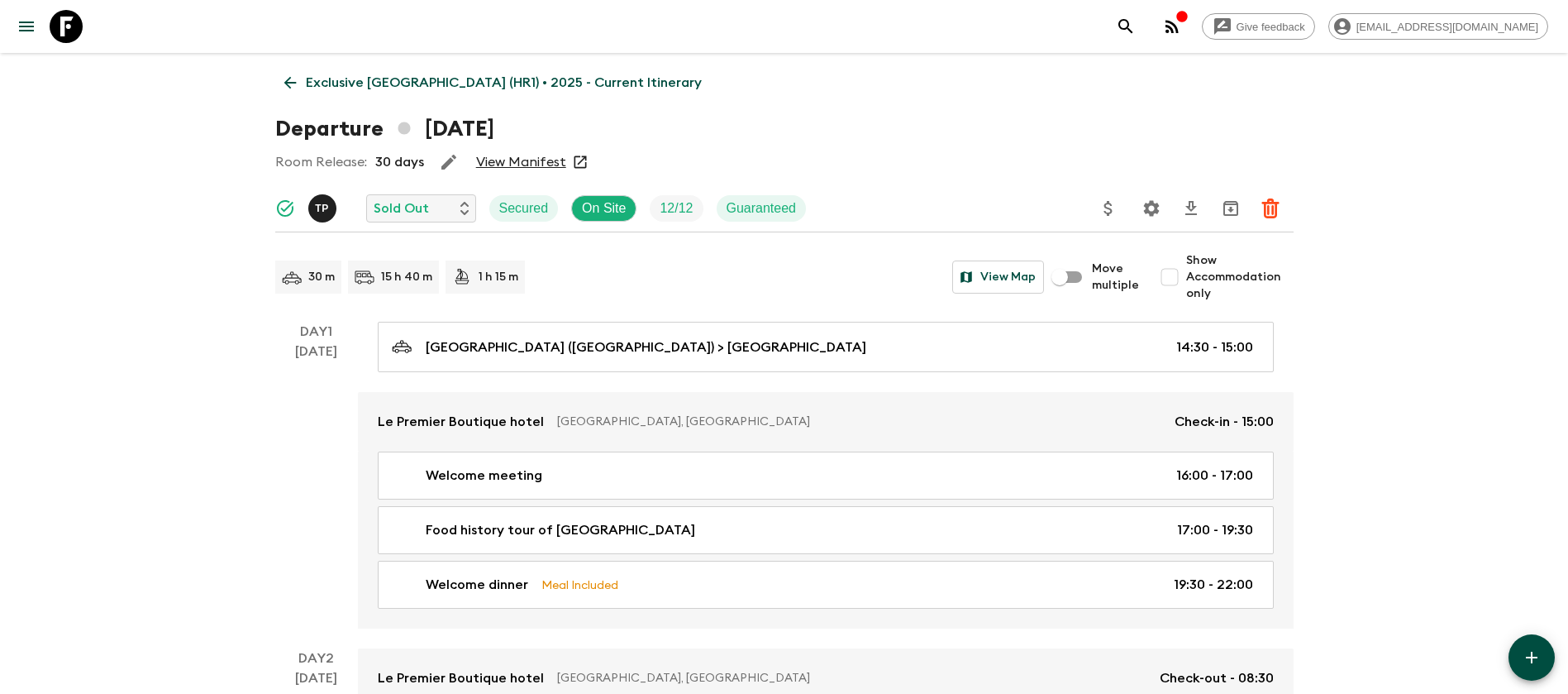
click at [506, 160] on link "View Manifest" at bounding box center [520, 162] width 90 height 17
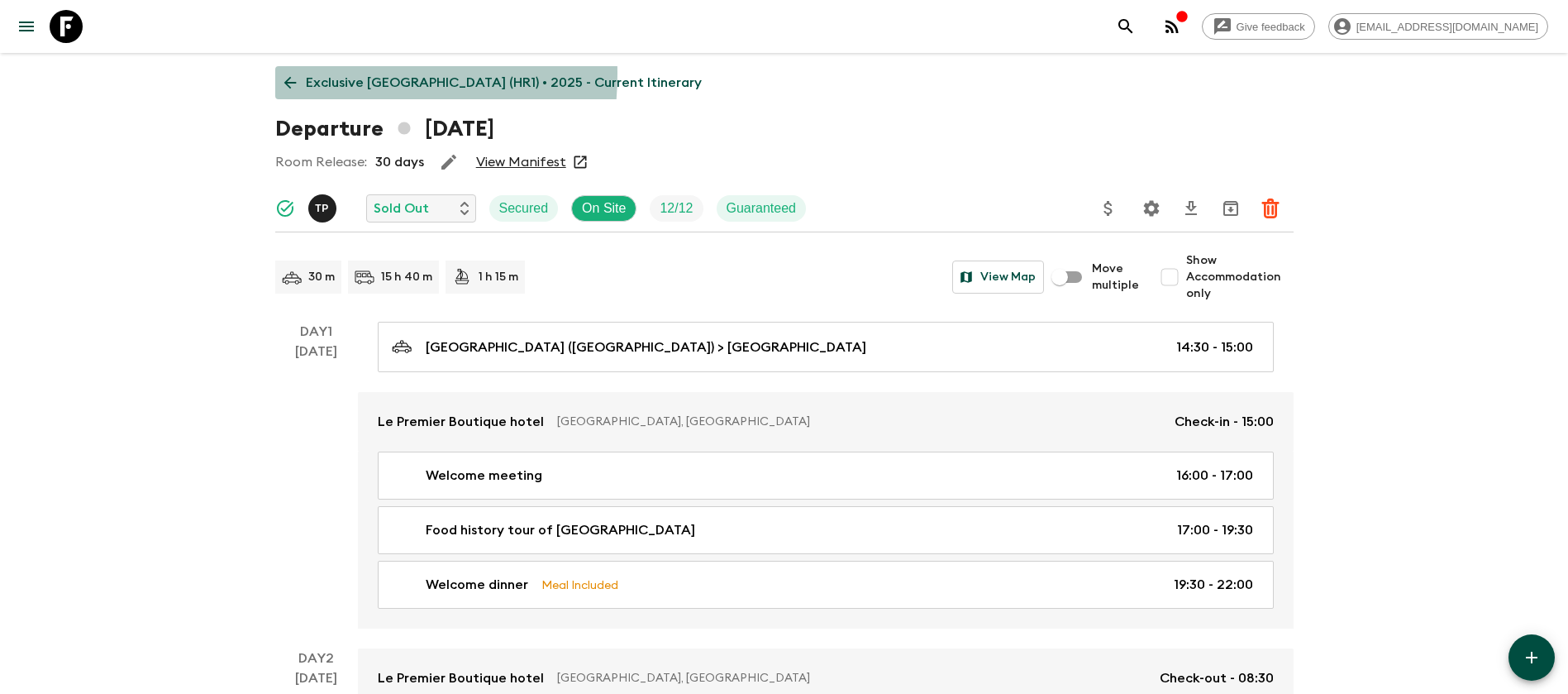
click at [285, 74] on icon at bounding box center [290, 83] width 18 height 18
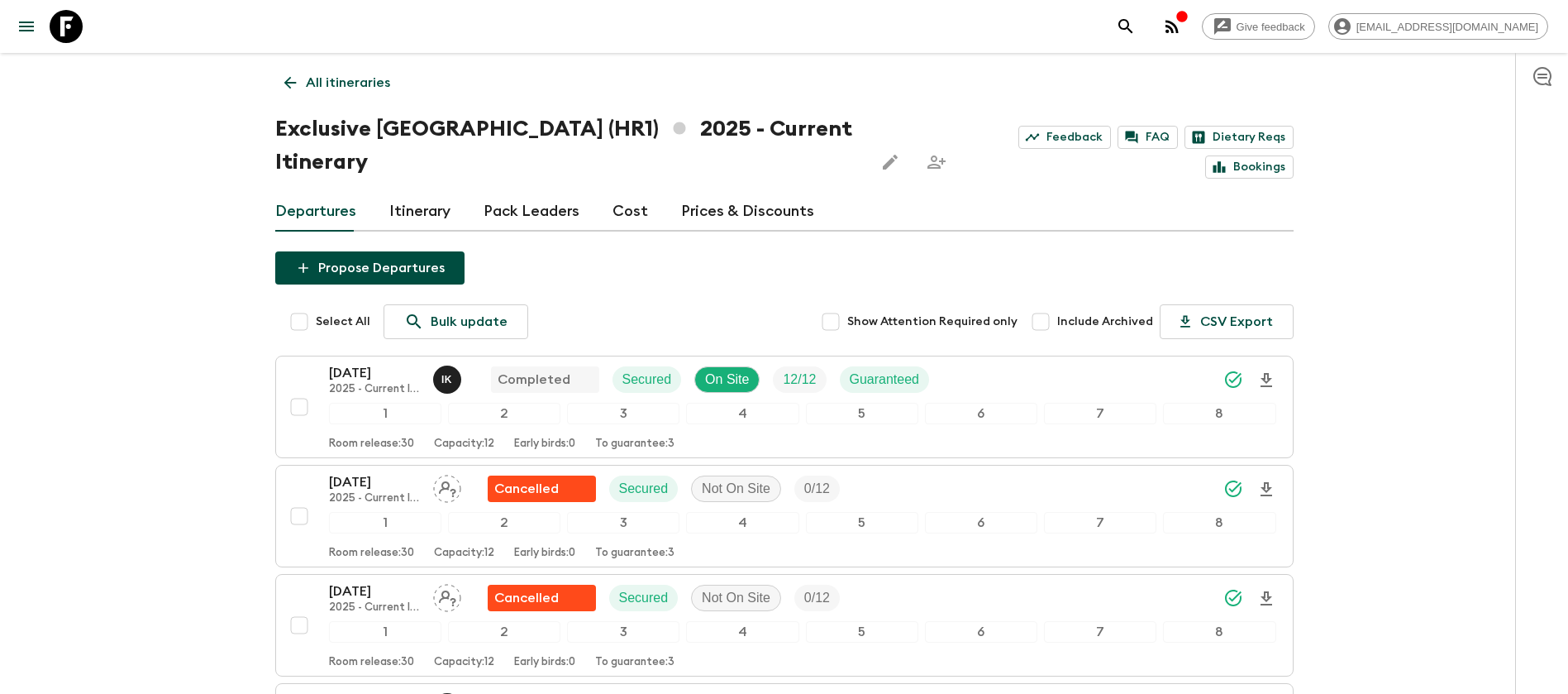
click at [615, 192] on link "Cost" at bounding box center [631, 212] width 36 height 40
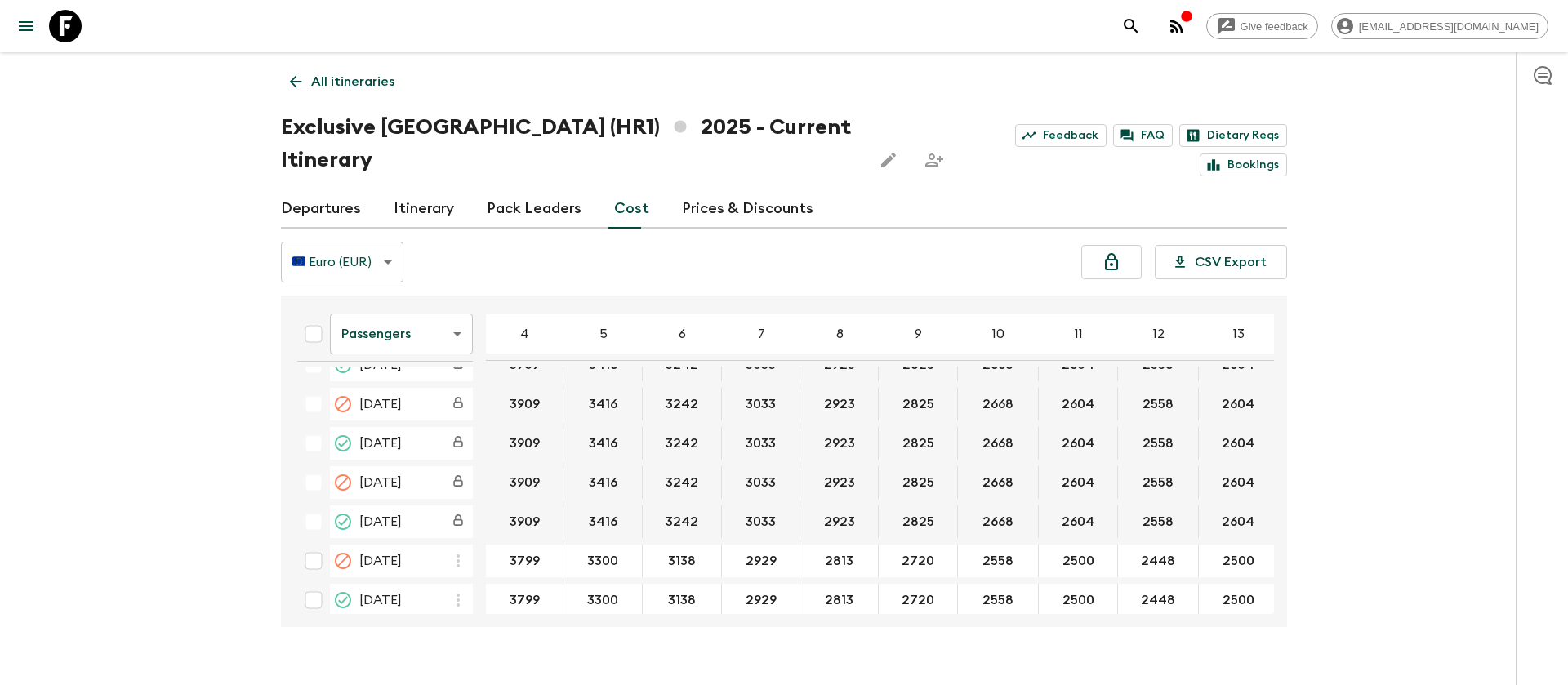
scroll to position [735, 0]
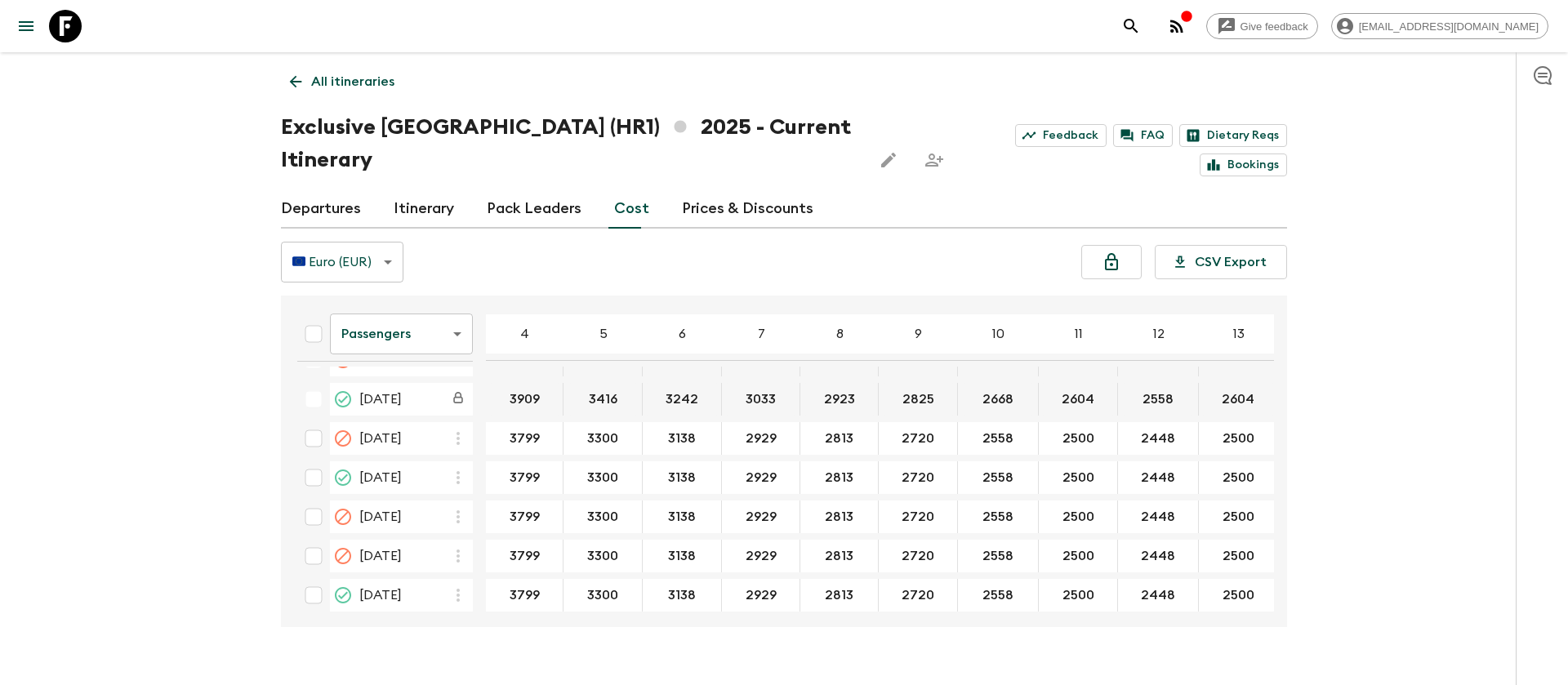
click at [202, 227] on div "Give feedback [EMAIL_ADDRESS][DOMAIN_NAME] All itineraries Exclusive [GEOGRAPHI…" at bounding box center [784, 358] width 1568 height 717
click at [423, 313] on body "Give feedback [EMAIL_ADDRESS][DOMAIN_NAME] All itineraries Exclusive [GEOGRAPHI…" at bounding box center [784, 358] width 1568 height 717
click at [411, 368] on li "Extras" at bounding box center [401, 367] width 143 height 26
